Goal: Task Accomplishment & Management: Manage account settings

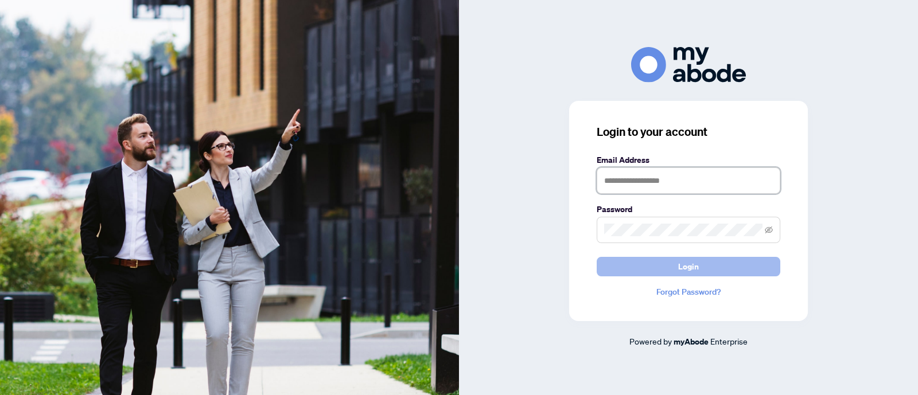
type input "**********"
click at [656, 265] on button "Login" at bounding box center [689, 267] width 184 height 20
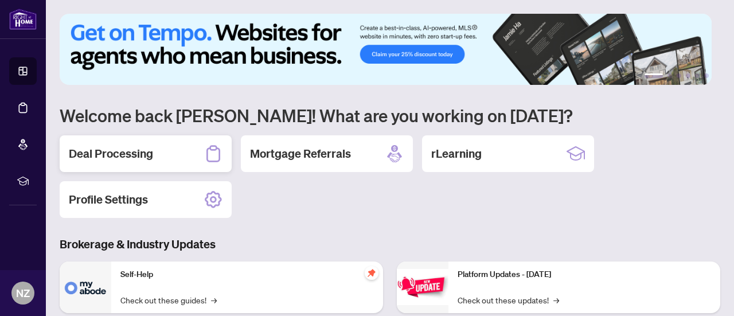
click at [133, 162] on div "Deal Processing" at bounding box center [146, 153] width 172 height 37
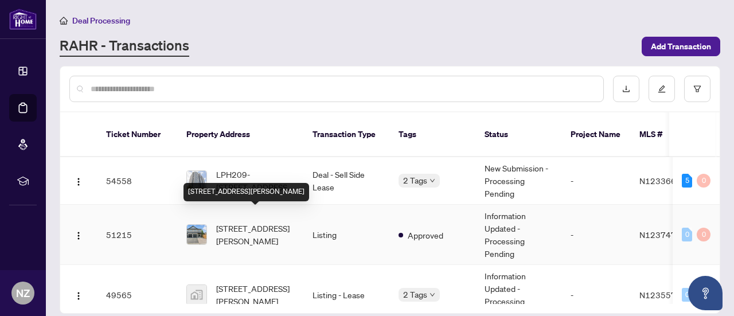
click at [243, 223] on span "215 Canada Dr, Vaughan, Ontario L4H 0K2, Canada" at bounding box center [255, 234] width 78 height 25
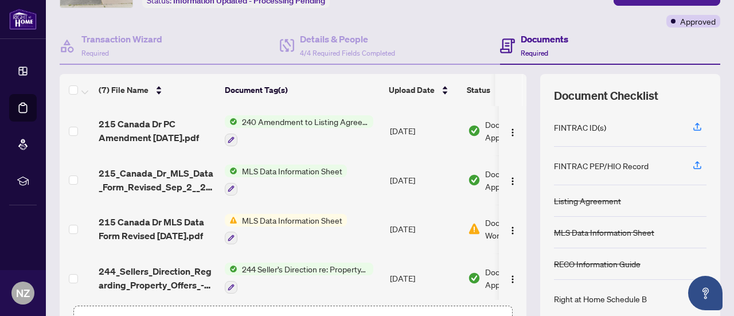
scroll to position [162, 0]
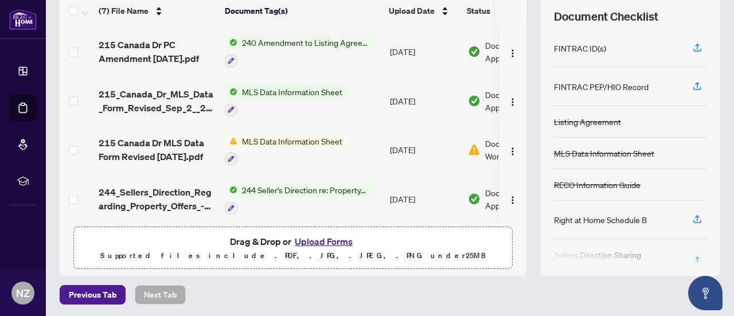
click at [310, 239] on button "Upload Forms" at bounding box center [323, 241] width 65 height 15
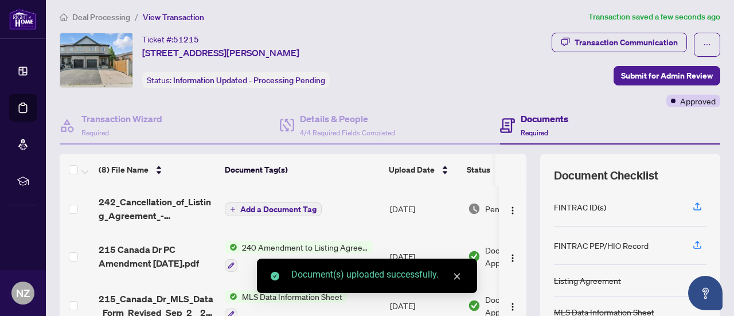
scroll to position [0, 0]
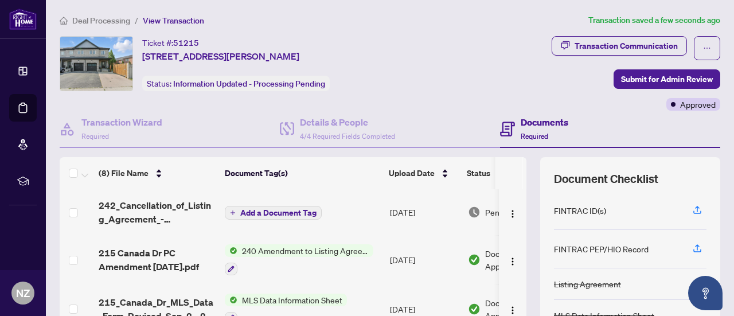
click at [289, 211] on span "Add a Document Tag" at bounding box center [278, 213] width 76 height 8
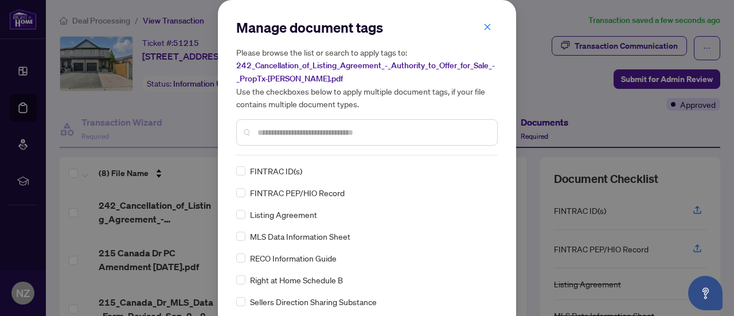
click at [276, 131] on input "text" at bounding box center [373, 132] width 231 height 13
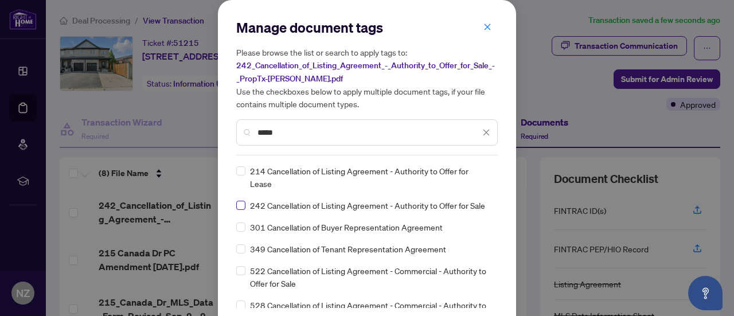
type input "*****"
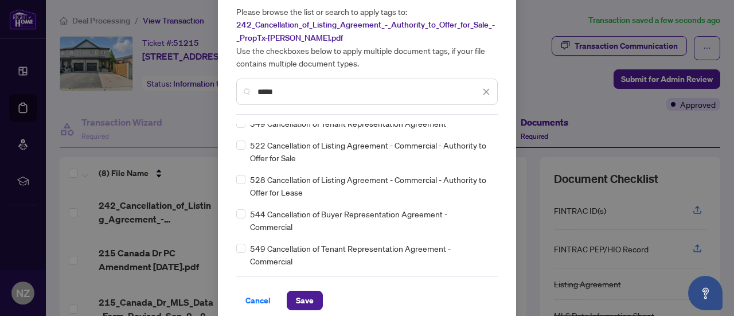
scroll to position [51, 0]
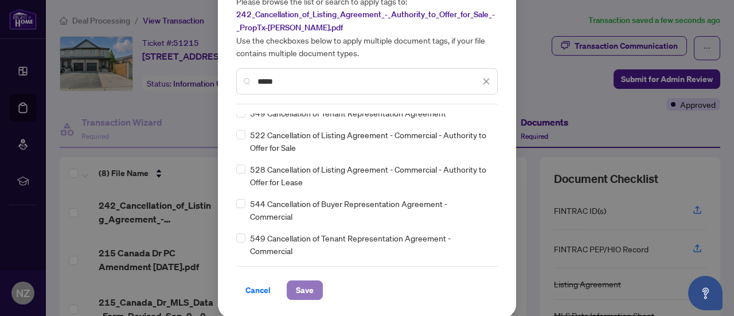
click at [296, 291] on span "Save" at bounding box center [305, 290] width 18 height 18
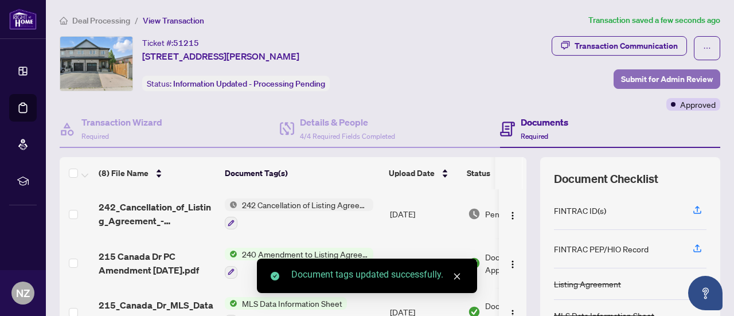
click at [652, 81] on span "Submit for Admin Review" at bounding box center [667, 79] width 92 height 18
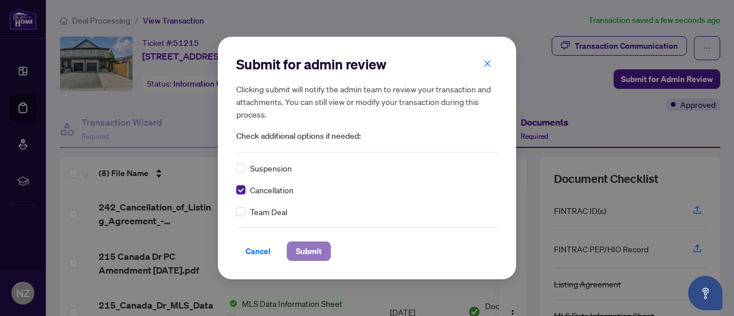
click at [298, 250] on span "Submit" at bounding box center [309, 251] width 26 height 18
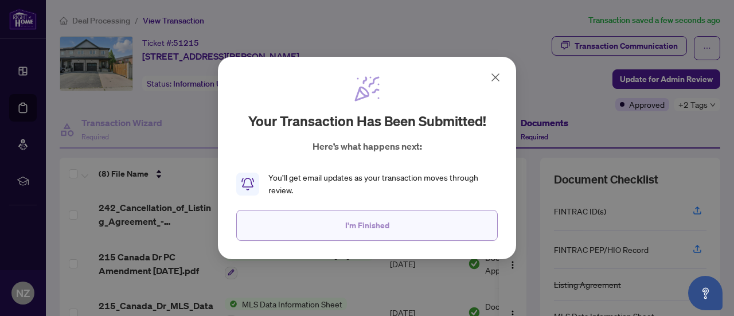
click at [363, 231] on span "I'm Finished" at bounding box center [367, 225] width 44 height 18
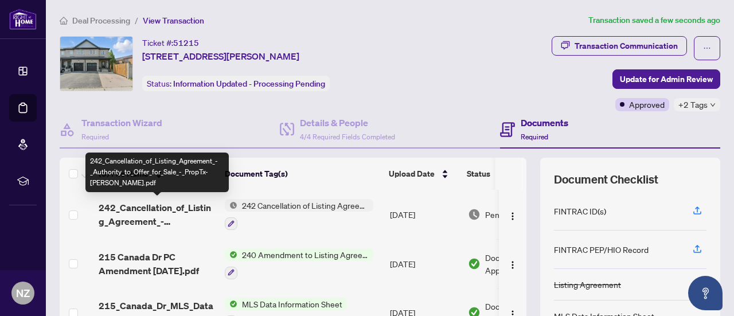
click at [162, 208] on span "242_Cancellation_of_Listing_Agreement_-_Authority_to_Offer_for_Sale_-_PropTx-OR…" at bounding box center [157, 215] width 117 height 28
